Goal: Information Seeking & Learning: Learn about a topic

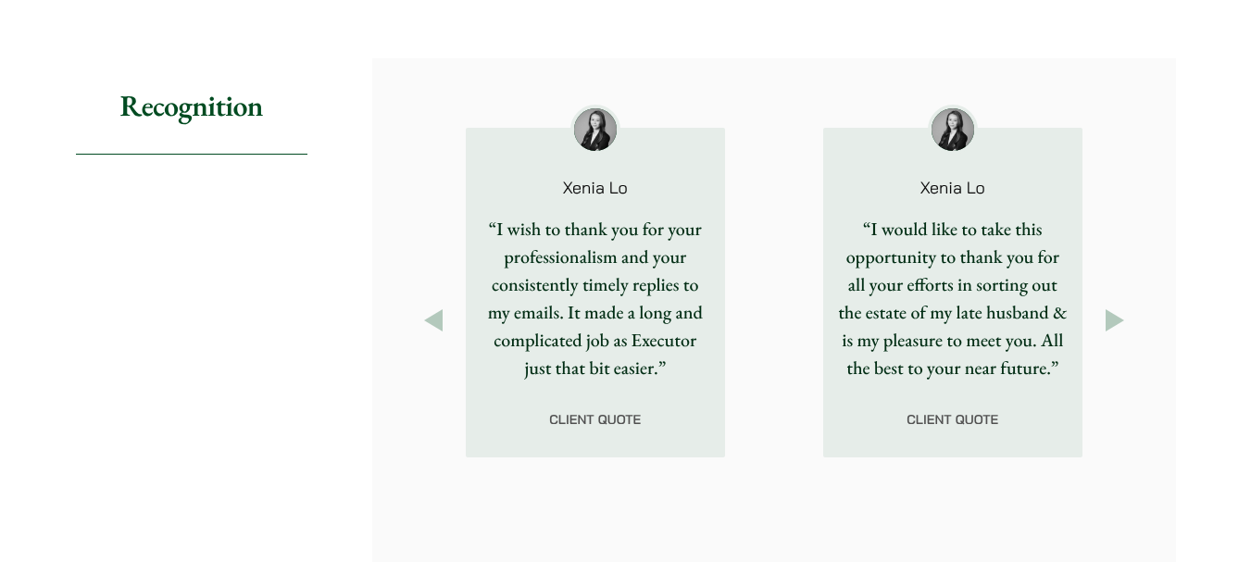
scroll to position [2409, 0]
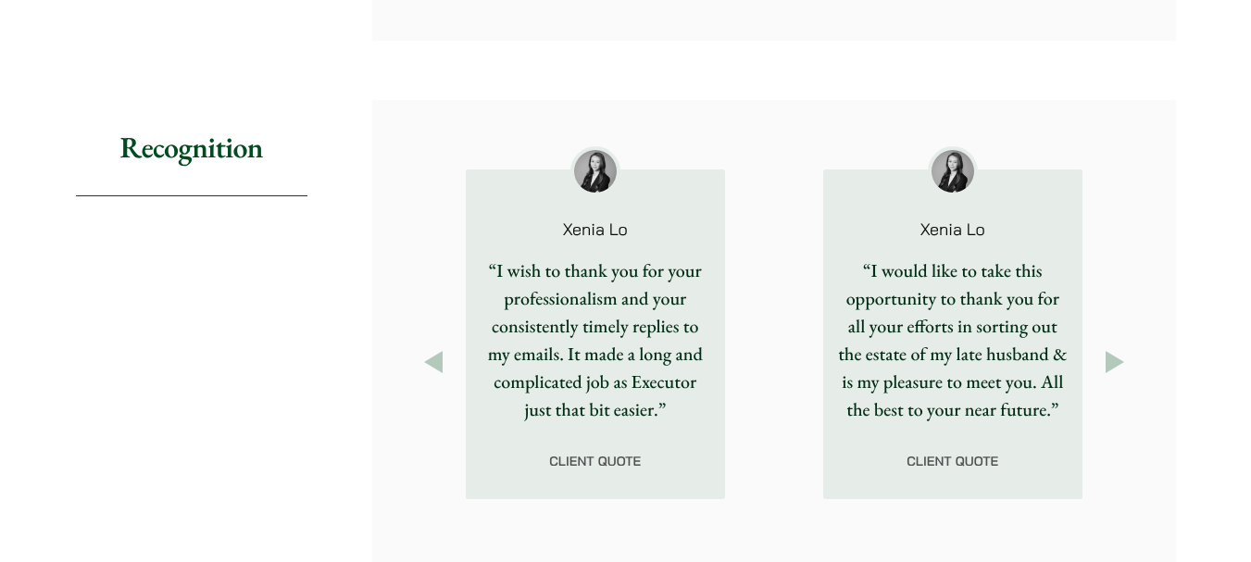
click at [1113, 346] on button "Next" at bounding box center [1115, 362] width 33 height 33
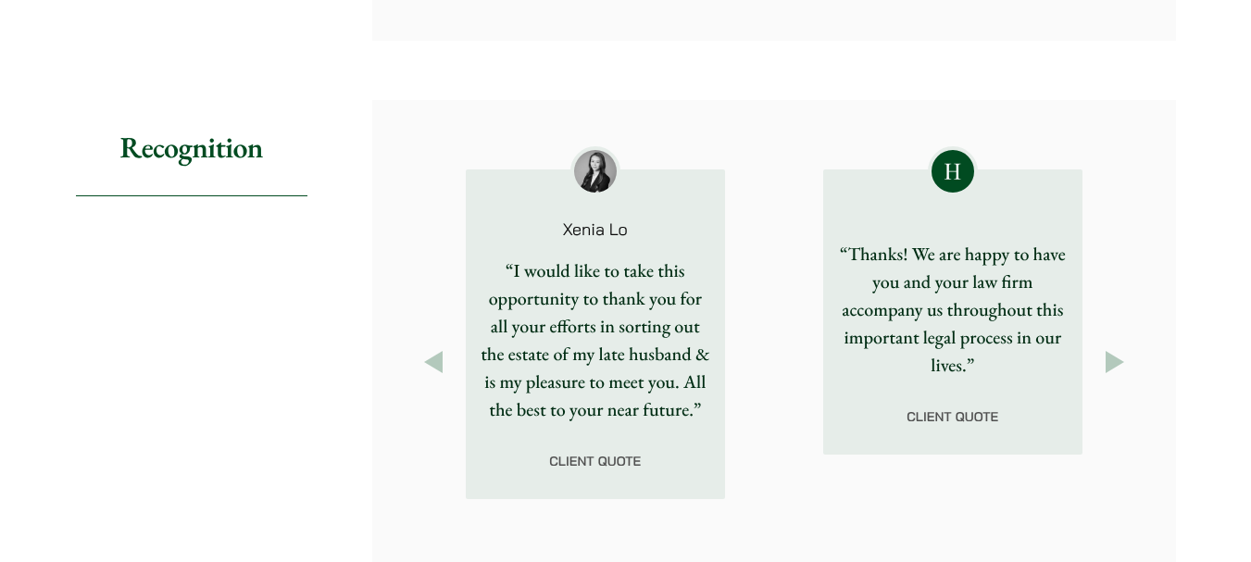
click at [1113, 346] on button "Next" at bounding box center [1115, 362] width 33 height 33
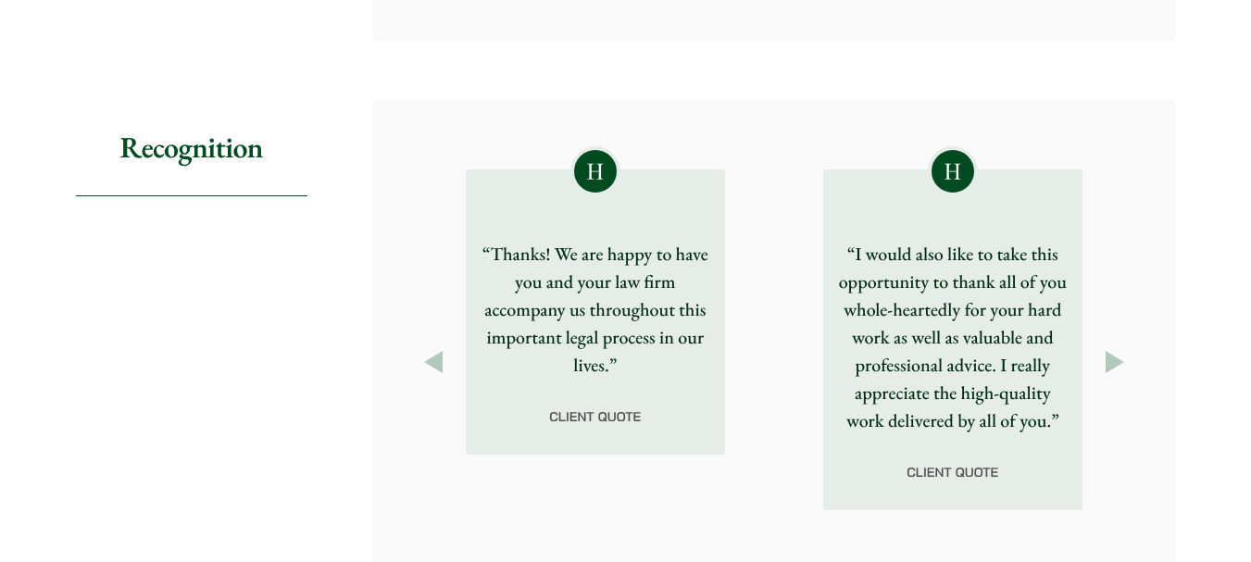
click at [1113, 346] on button "Next" at bounding box center [1115, 362] width 33 height 33
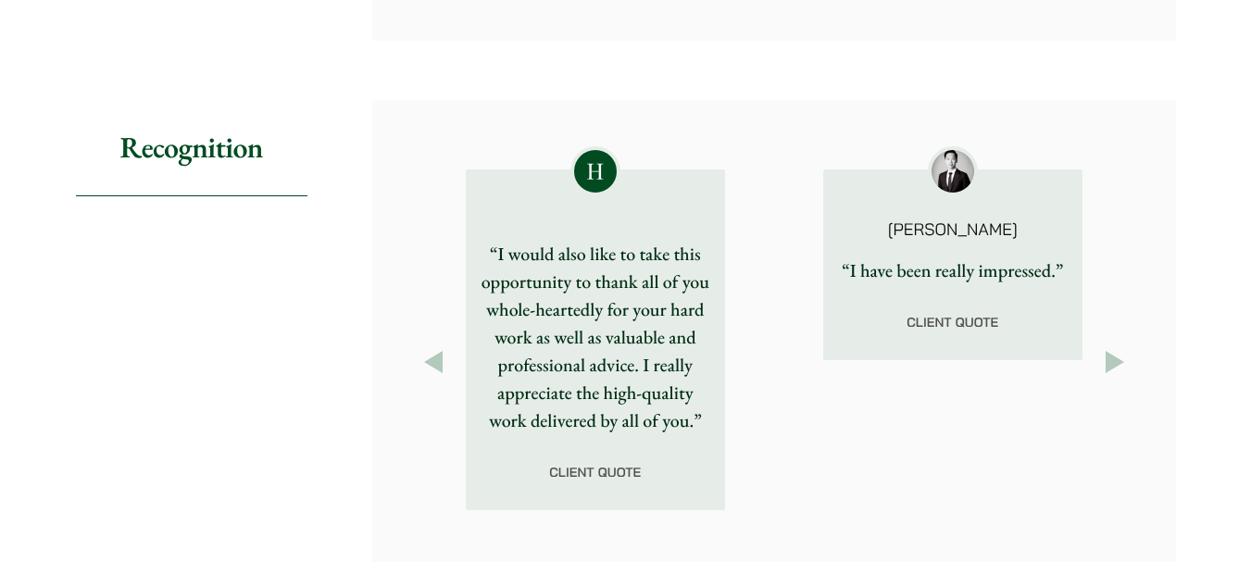
click at [1113, 346] on button "Next" at bounding box center [1115, 362] width 33 height 33
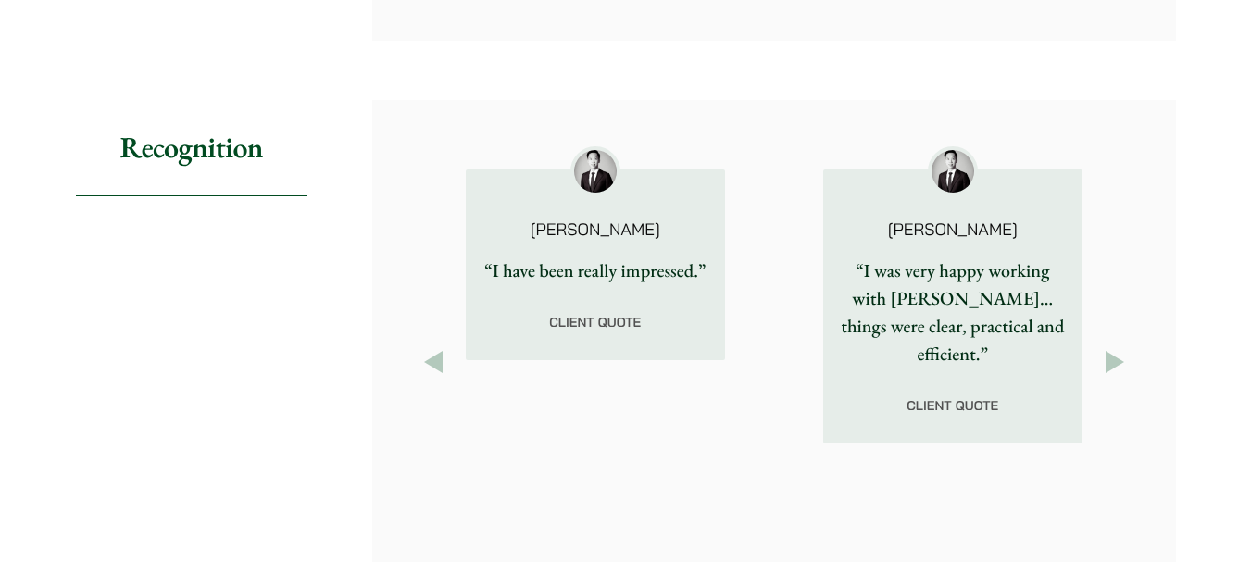
click at [1113, 346] on button "Next" at bounding box center [1115, 362] width 33 height 33
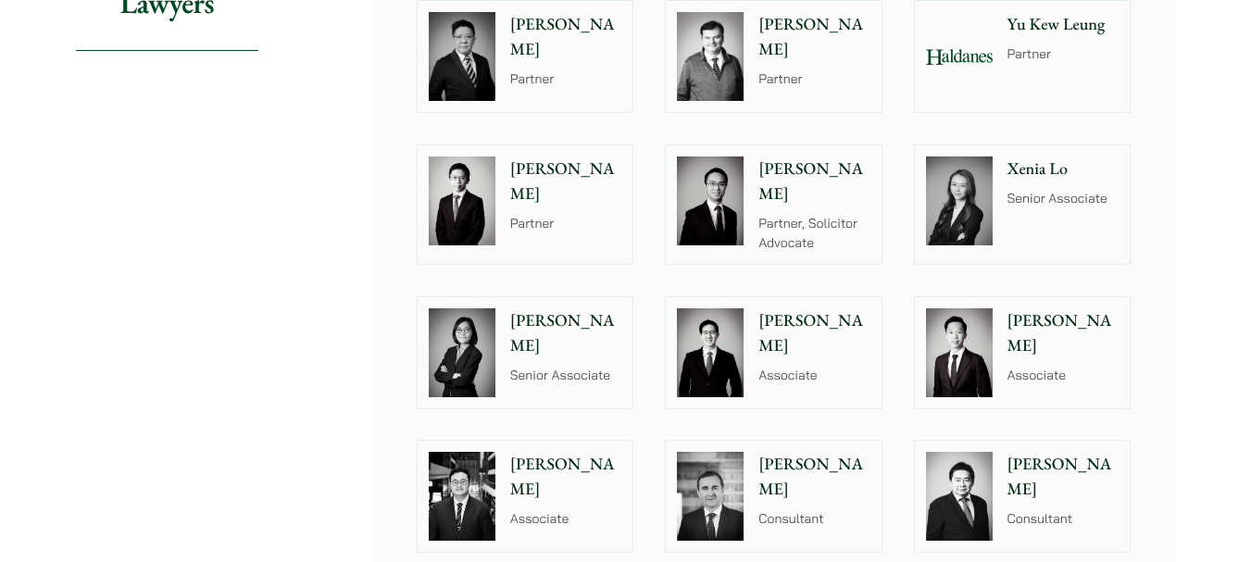
scroll to position [1853, 0]
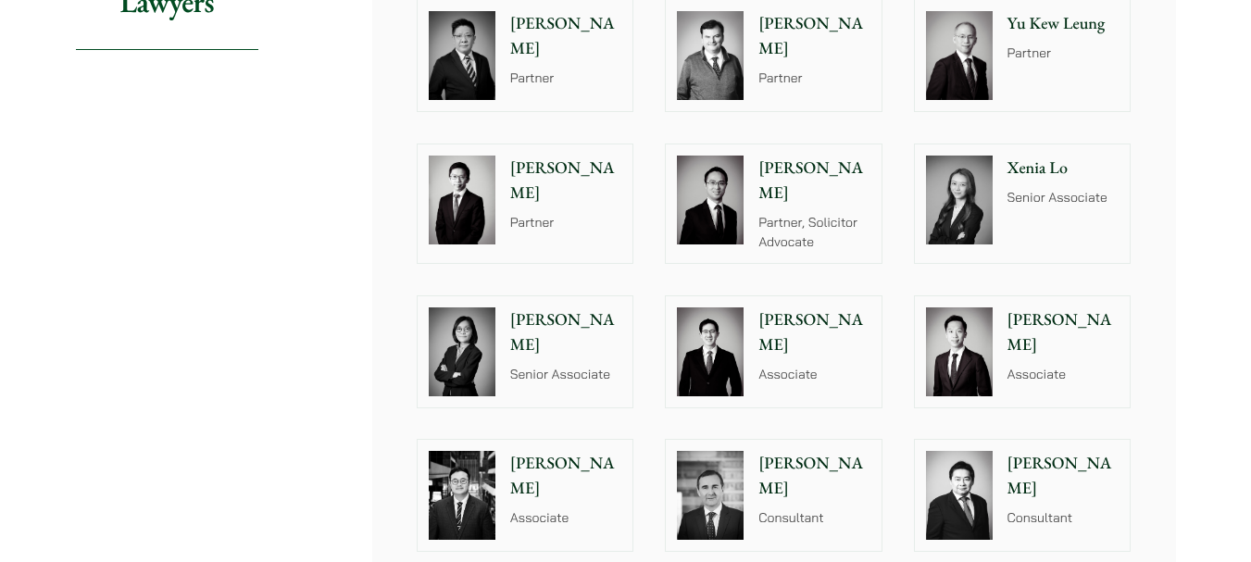
click at [956, 358] on img at bounding box center [959, 352] width 67 height 89
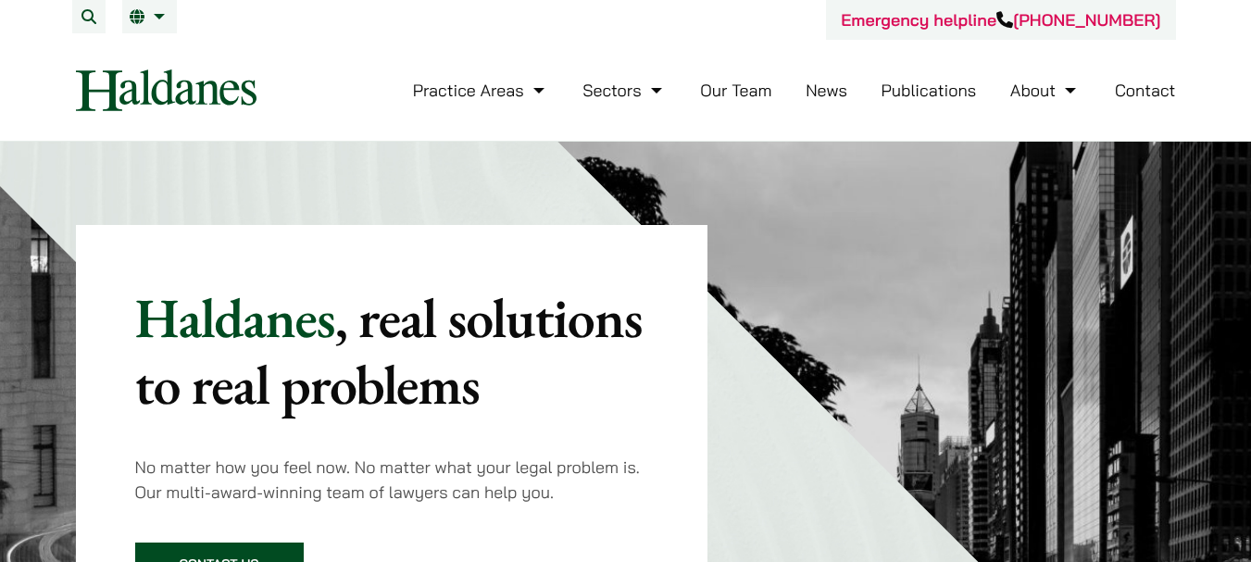
scroll to position [93, 0]
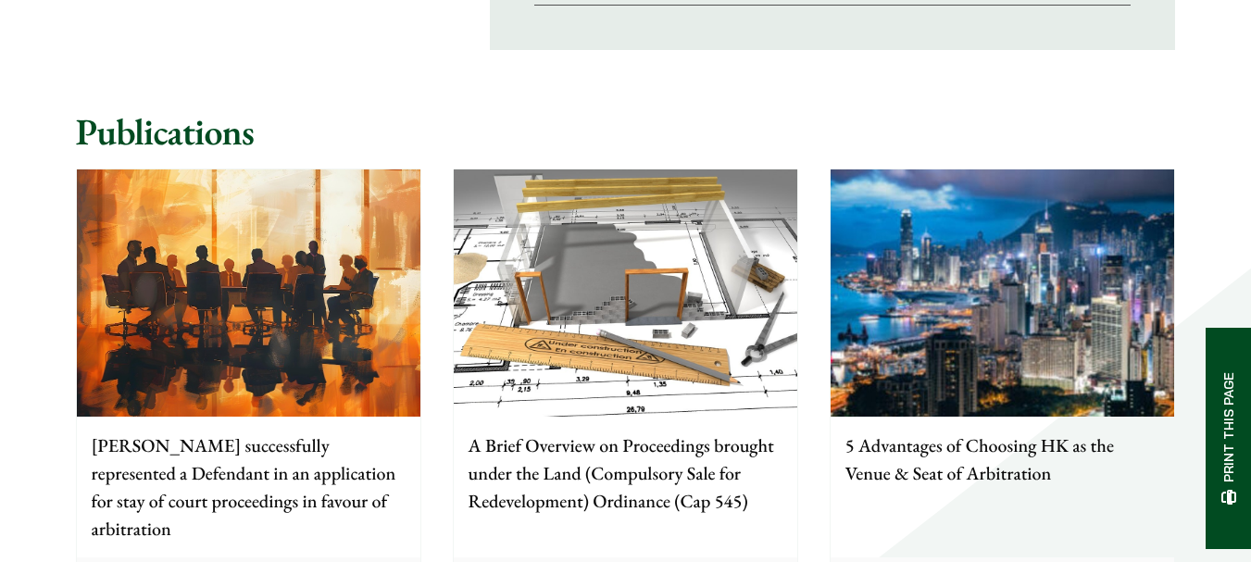
scroll to position [1667, 0]
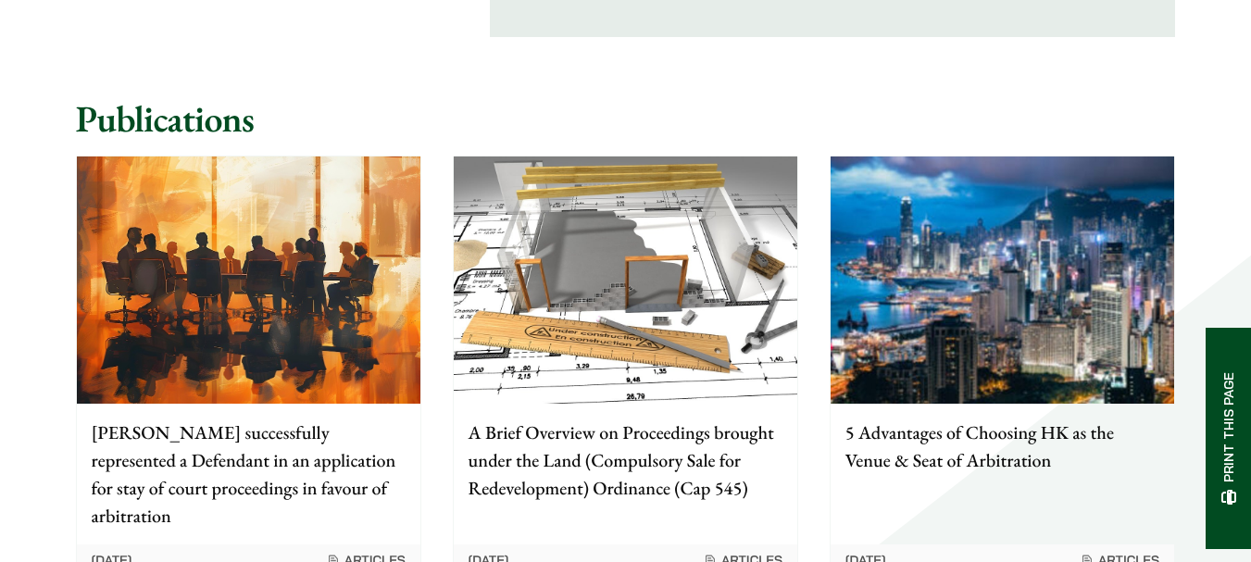
click at [324, 471] on p "[PERSON_NAME] successfully represented a Defendant in an application for stay o…" at bounding box center [249, 474] width 314 height 111
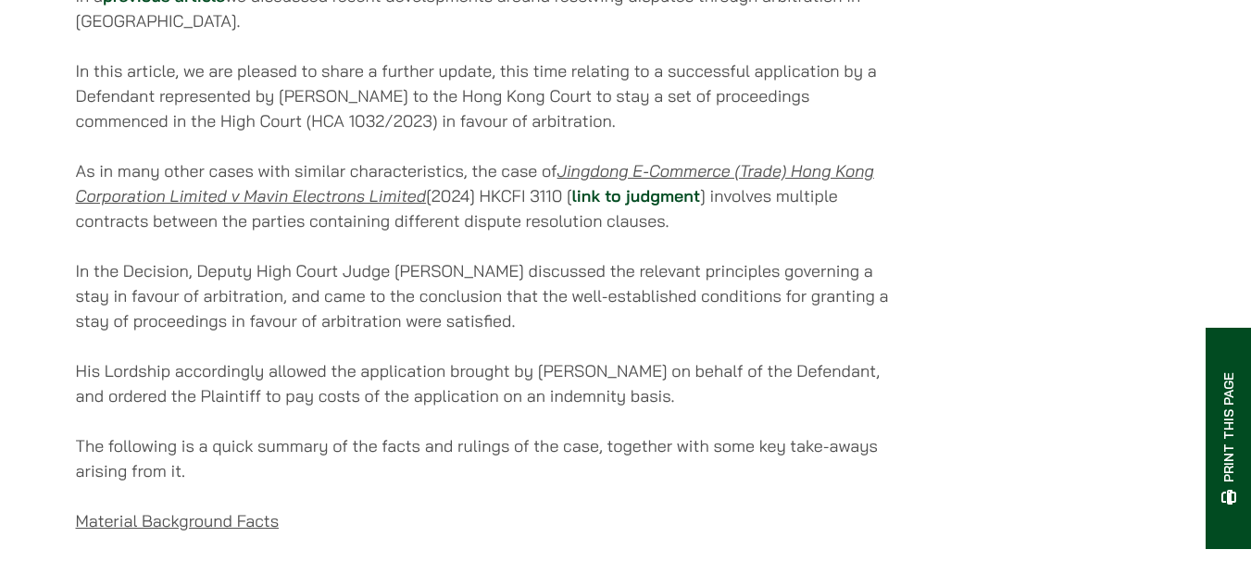
scroll to position [1019, 0]
